Goal: Contribute content

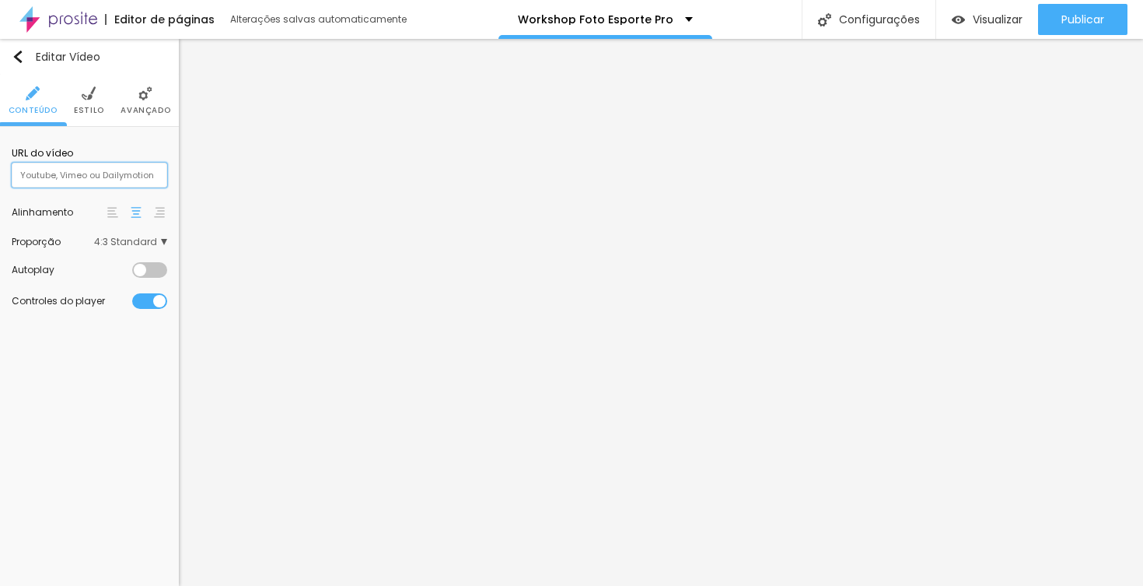
click at [91, 177] on input "text" at bounding box center [90, 175] width 156 height 25
paste input "[URL][DOMAIN_NAME]"
type input "[URL][DOMAIN_NAME]"
click at [133, 240] on span "4:3 Standard" at bounding box center [130, 241] width 73 height 9
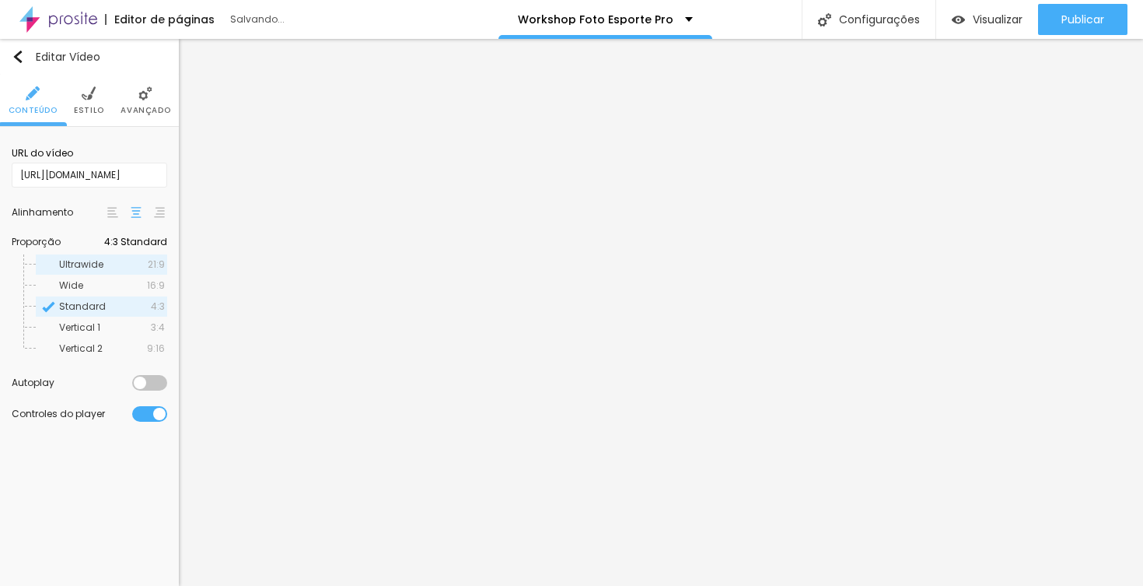
click at [123, 260] on span "Ultrawide" at bounding box center [103, 264] width 89 height 9
click at [149, 385] on div at bounding box center [149, 383] width 35 height 16
click at [157, 413] on div at bounding box center [149, 414] width 35 height 16
click at [107, 290] on div "Wide 16:9" at bounding box center [101, 285] width 131 height 20
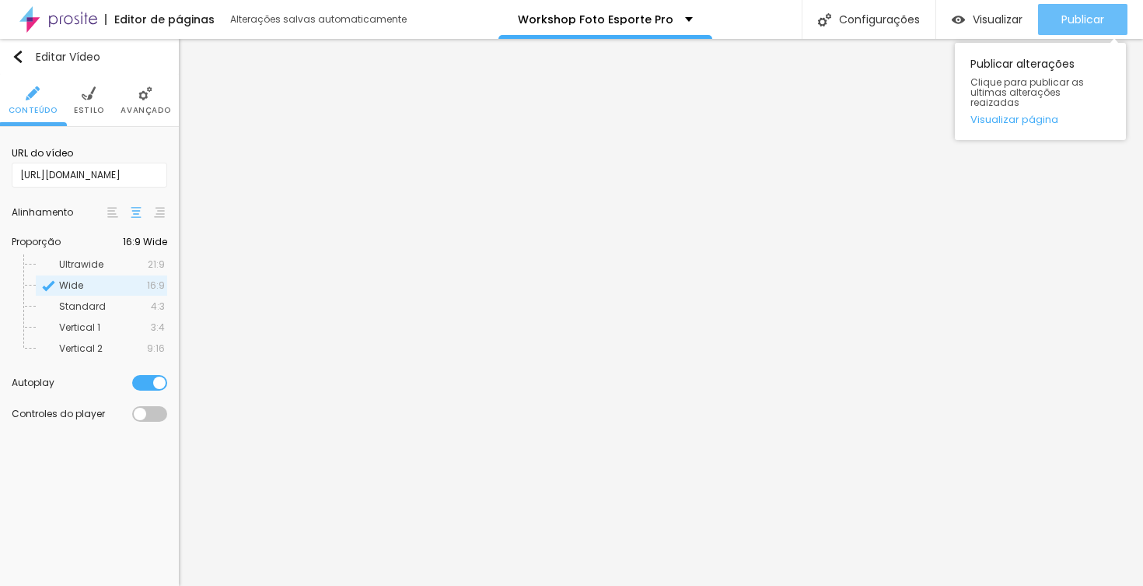
click at [1074, 28] on div "Publicar" at bounding box center [1083, 19] width 43 height 31
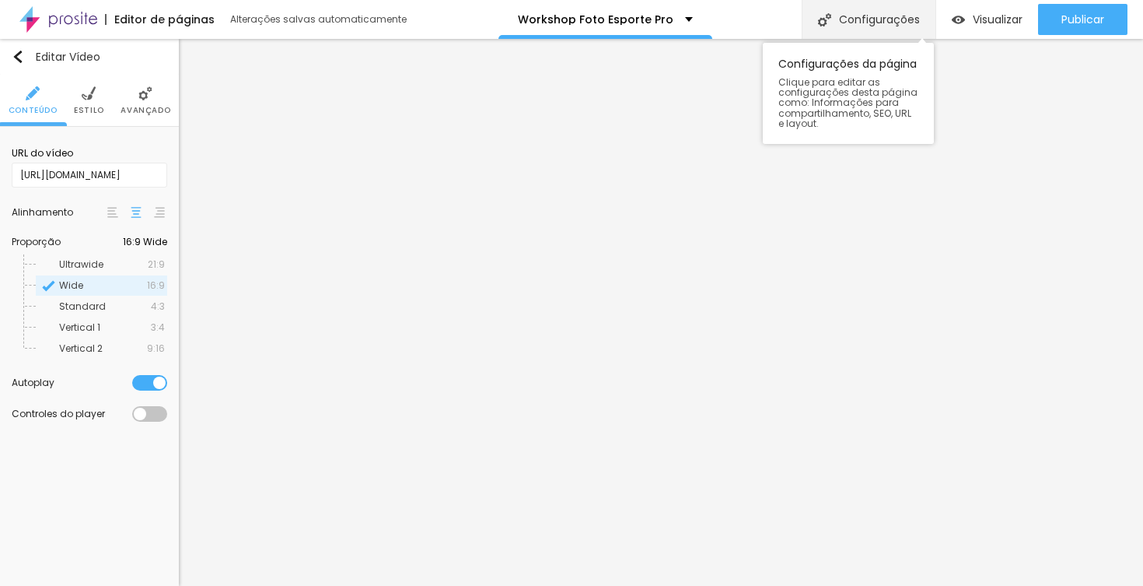
click at [870, 25] on div "Configurações" at bounding box center [869, 19] width 134 height 39
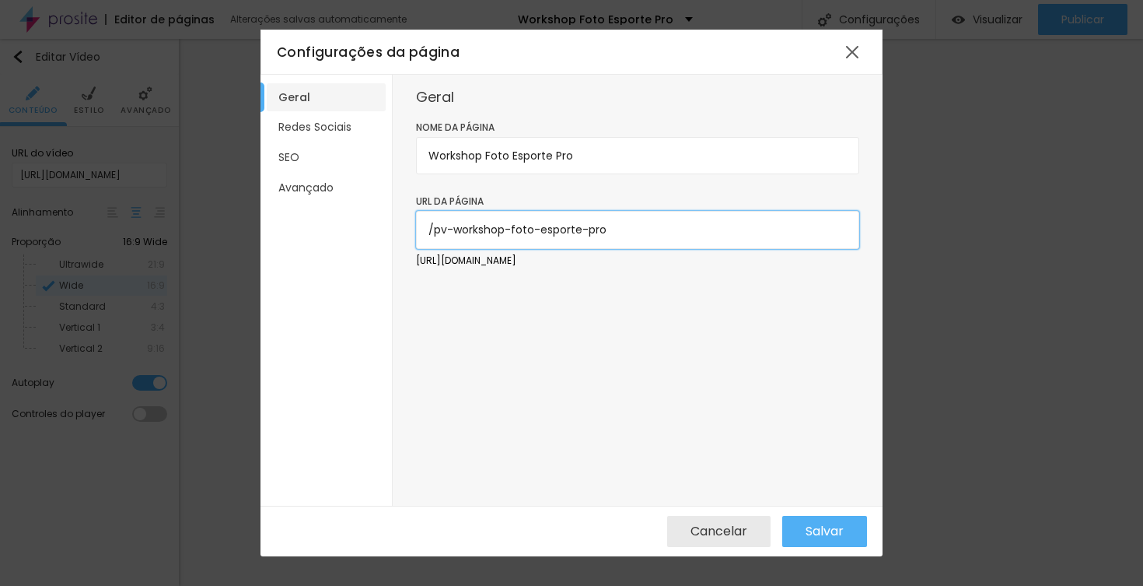
click at [514, 234] on input "/pv-workshop-foto-esporte-pro" at bounding box center [637, 229] width 443 height 37
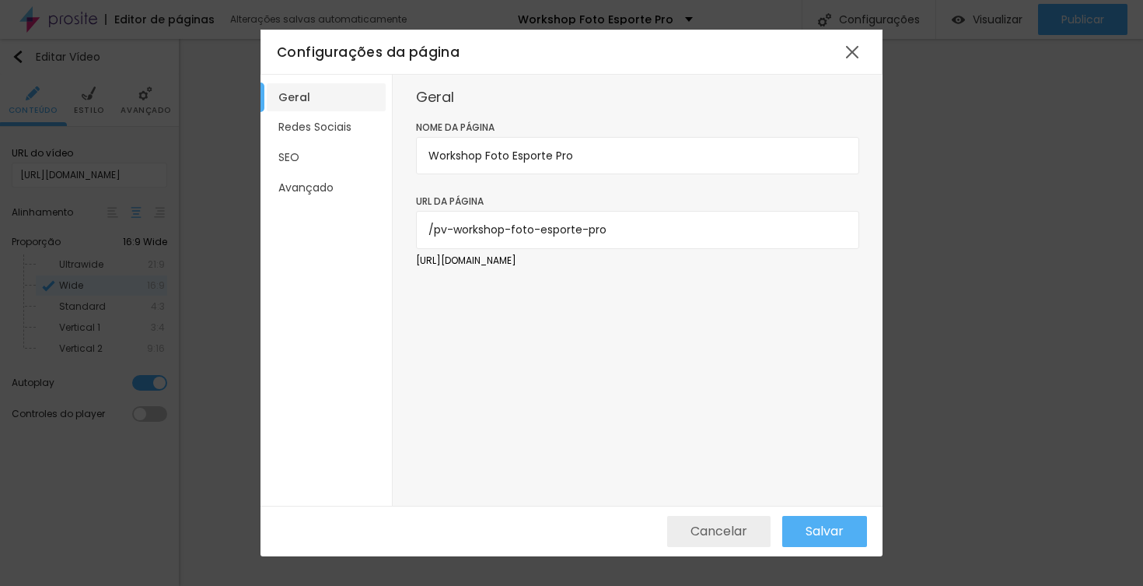
click at [735, 524] on span "Cancelar" at bounding box center [719, 531] width 57 height 14
